Goal: Transaction & Acquisition: Purchase product/service

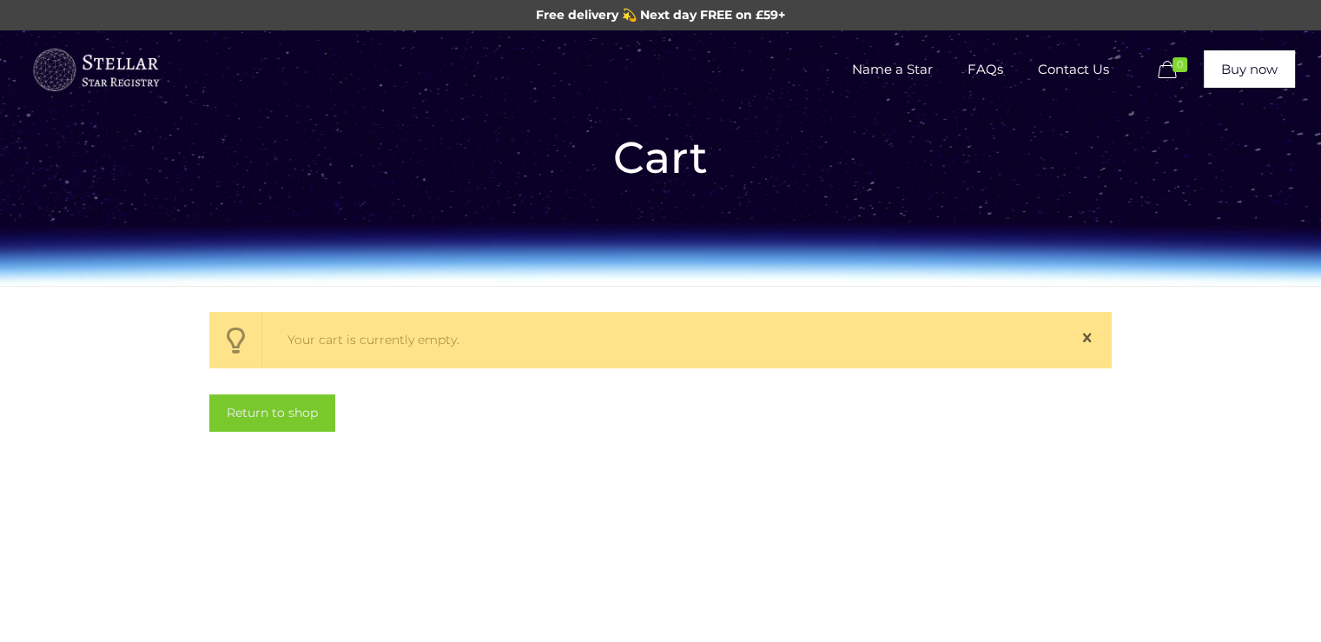
drag, startPoint x: 0, startPoint y: 0, endPoint x: 300, endPoint y: 409, distance: 507.1
click at [300, 409] on link "Return to shop" at bounding box center [272, 412] width 126 height 37
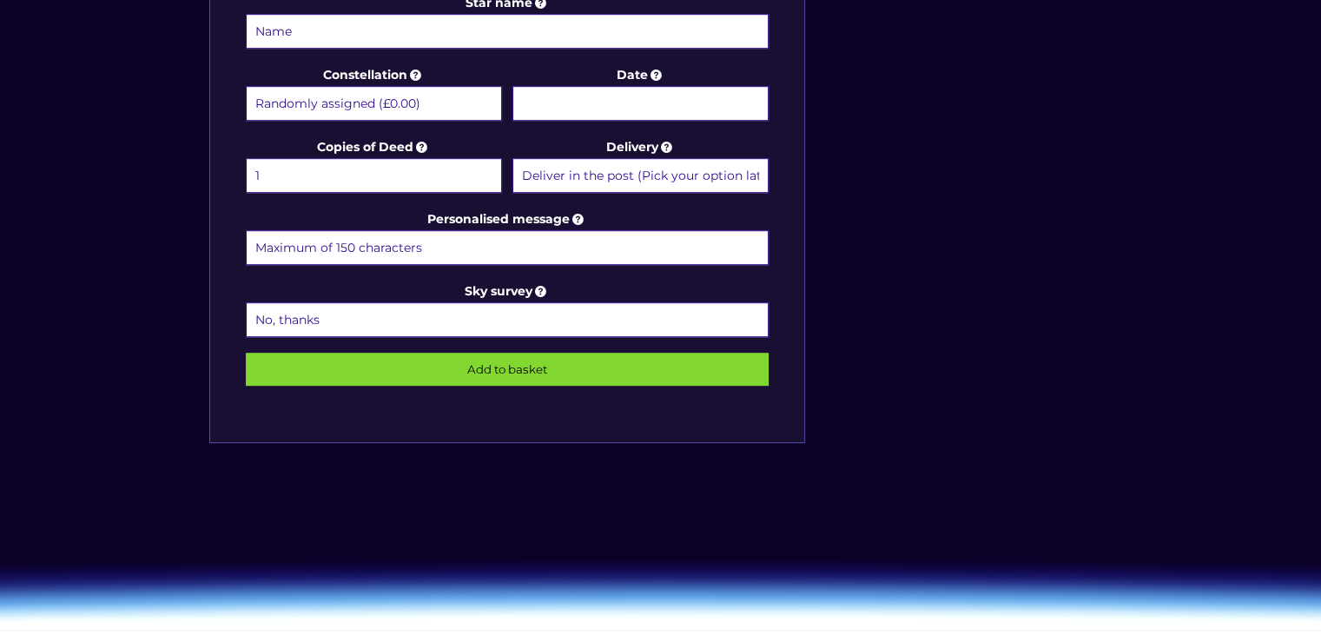
scroll to position [941, 0]
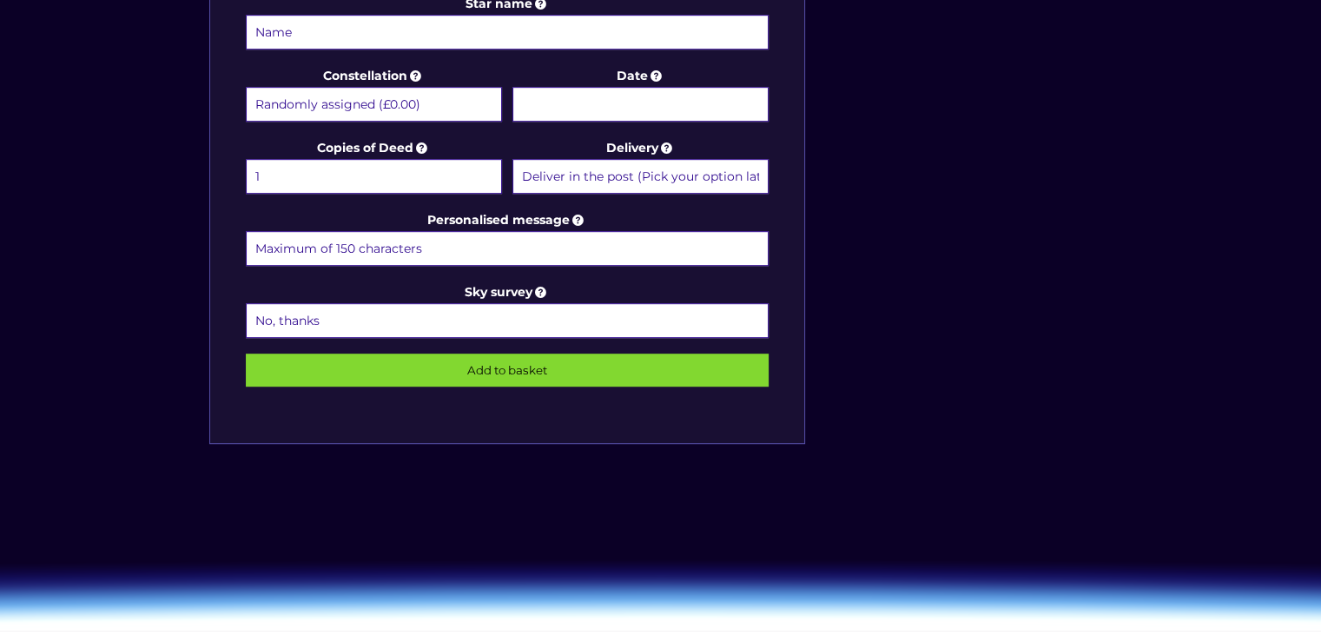
click at [383, 30] on input "Star name" at bounding box center [508, 32] width 524 height 35
type input "[PERSON_NAME]"
click at [493, 360] on input "Add to basket" at bounding box center [508, 369] width 524 height 33
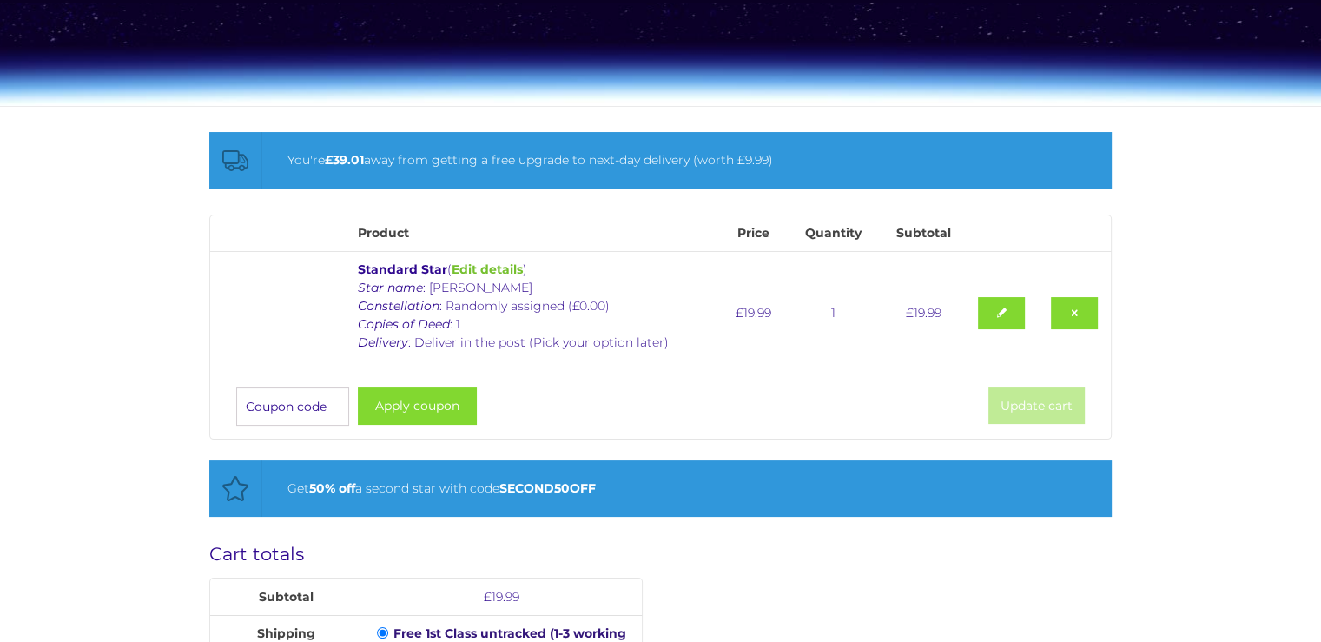
scroll to position [181, 0]
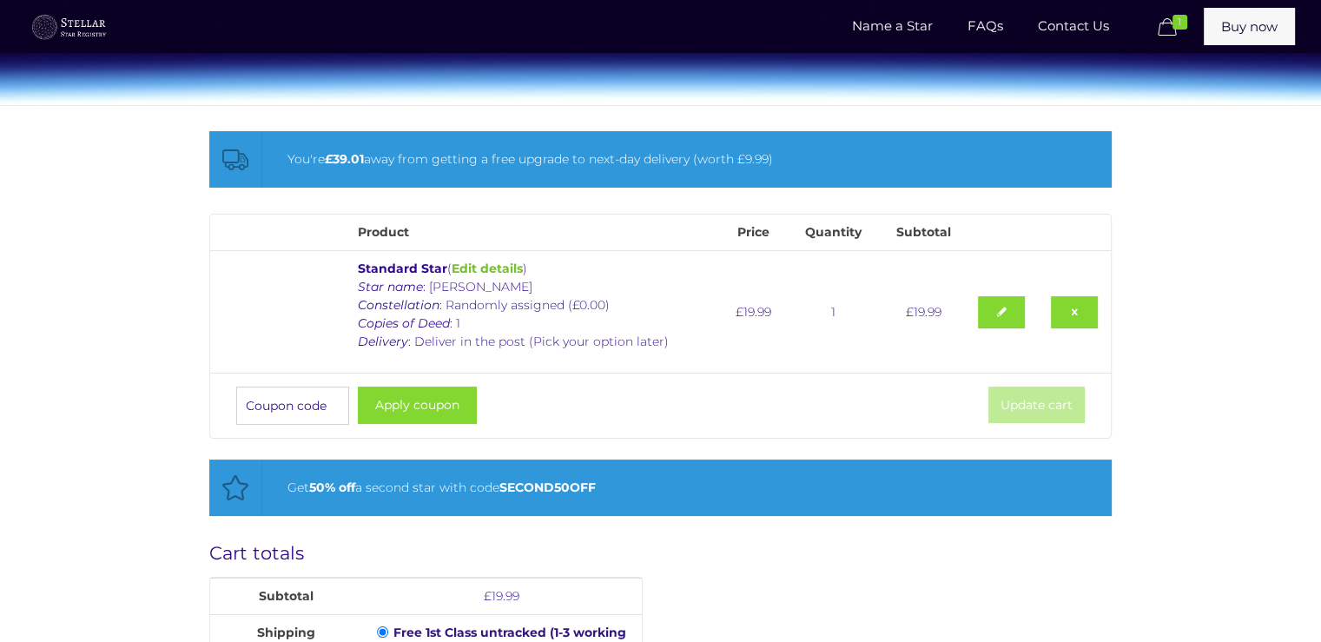
click at [277, 388] on input "Coupon:" at bounding box center [292, 406] width 113 height 38
